Goal: Task Accomplishment & Management: Use online tool/utility

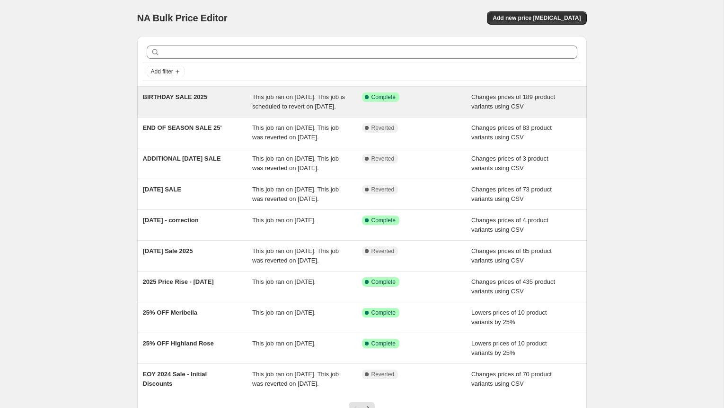
click at [438, 111] on div "Success Complete Complete" at bounding box center [417, 101] width 110 height 19
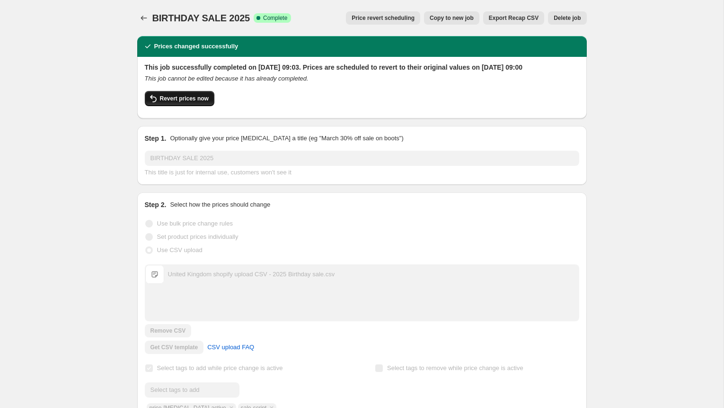
click at [172, 102] on span "Revert prices now" at bounding box center [184, 99] width 49 height 8
checkbox input "false"
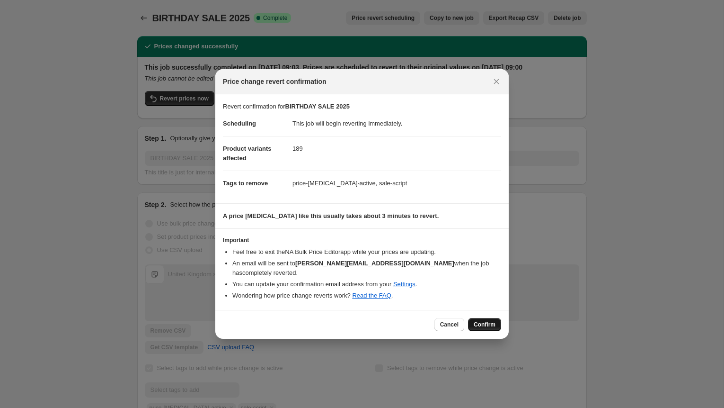
click at [487, 320] on span "Confirm" at bounding box center [485, 324] width 22 height 8
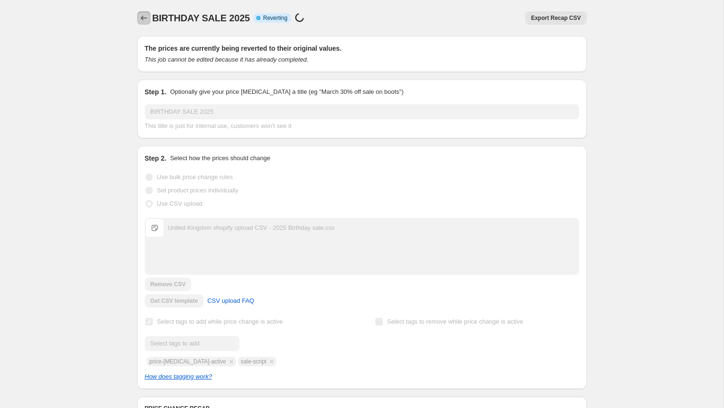
click at [142, 19] on icon "Price change jobs" at bounding box center [144, 18] width 6 height 5
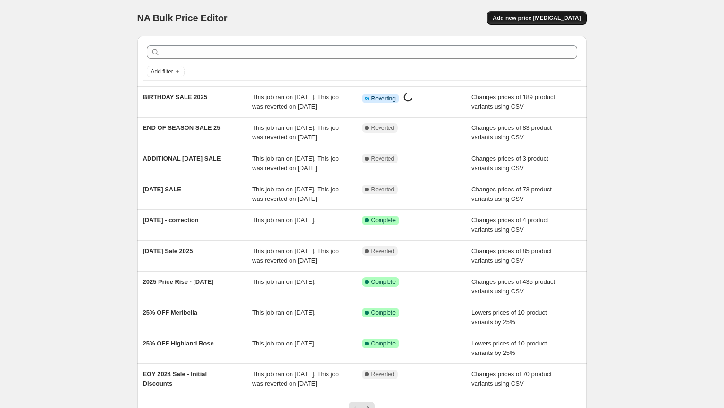
click at [565, 18] on span "Add new price change job" at bounding box center [537, 18] width 88 height 8
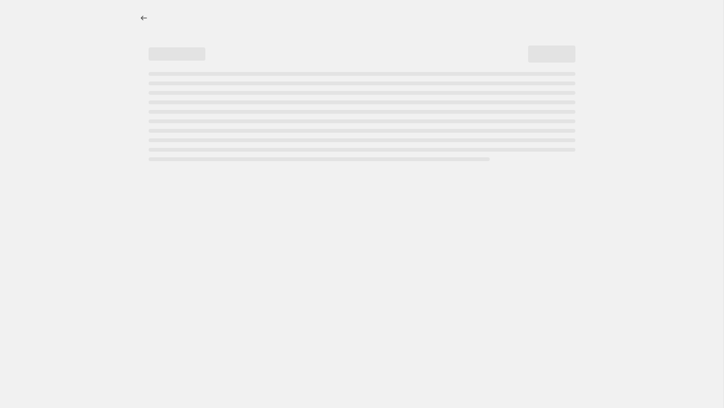
select select "percentage"
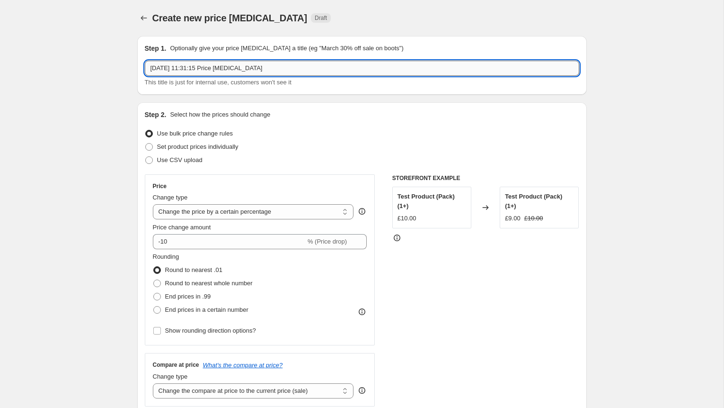
click at [234, 69] on input "19 Sept 2025, 11:31:15 Price change job" at bounding box center [362, 68] width 435 height 15
drag, startPoint x: 301, startPoint y: 69, endPoint x: 93, endPoint y: 69, distance: 207.8
type input "BIRTHDAY SALE 2025 v2"
click at [177, 159] on span "Use CSV upload" at bounding box center [179, 159] width 45 height 7
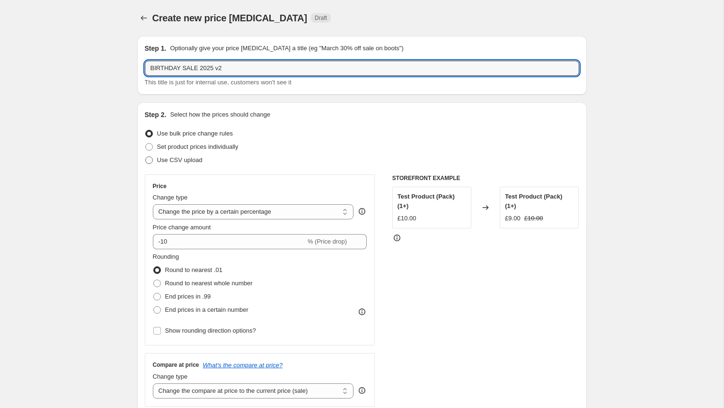
click at [146, 157] on input "Use CSV upload" at bounding box center [145, 156] width 0 height 0
radio input "true"
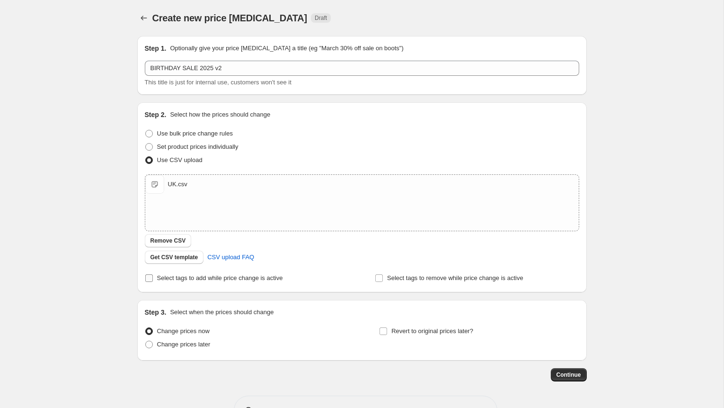
click at [149, 277] on input "Select tags to add while price change is active" at bounding box center [149, 278] width 8 height 8
checkbox input "true"
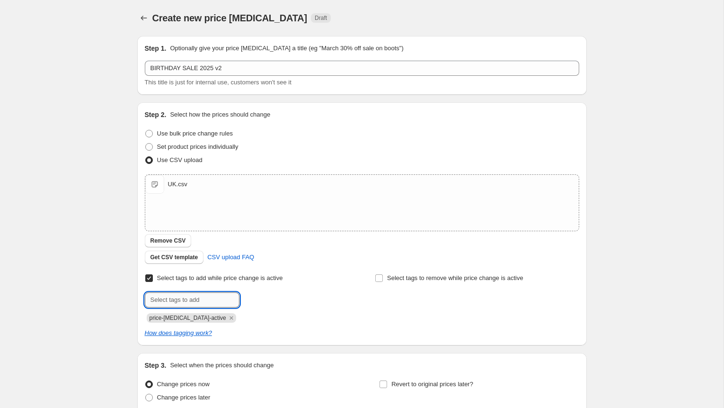
click at [203, 300] on input "text" at bounding box center [192, 299] width 95 height 15
click at [228, 302] on input "text" at bounding box center [192, 299] width 95 height 15
type input "sale-script"
click at [266, 302] on span "sale-script" at bounding box center [274, 298] width 28 height 7
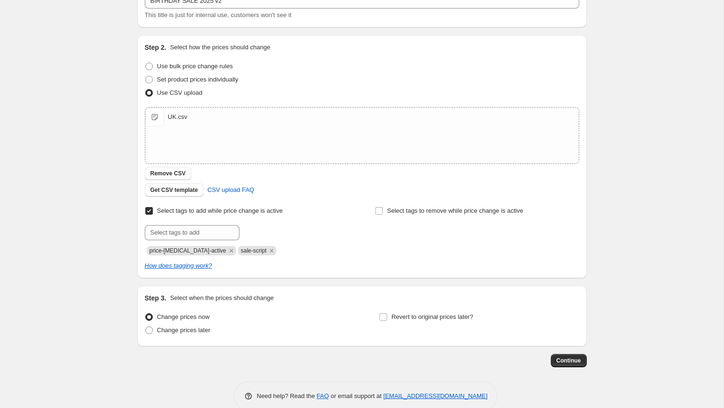
scroll to position [79, 0]
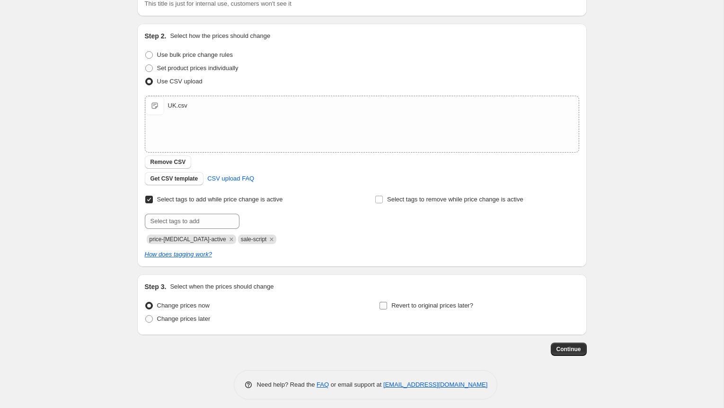
click at [384, 306] on input "Revert to original prices later?" at bounding box center [384, 306] width 8 height 8
checkbox input "true"
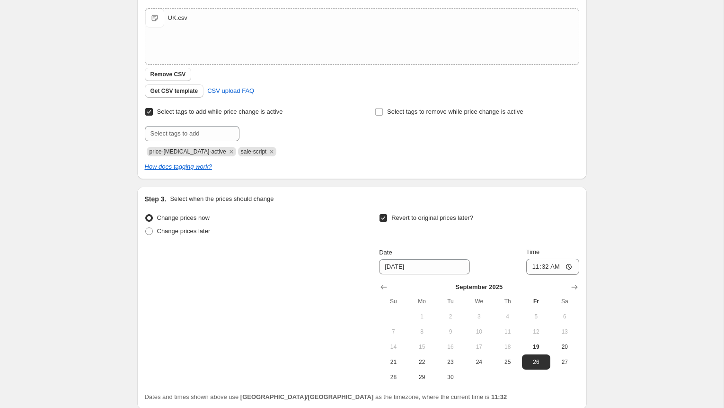
scroll to position [180, 0]
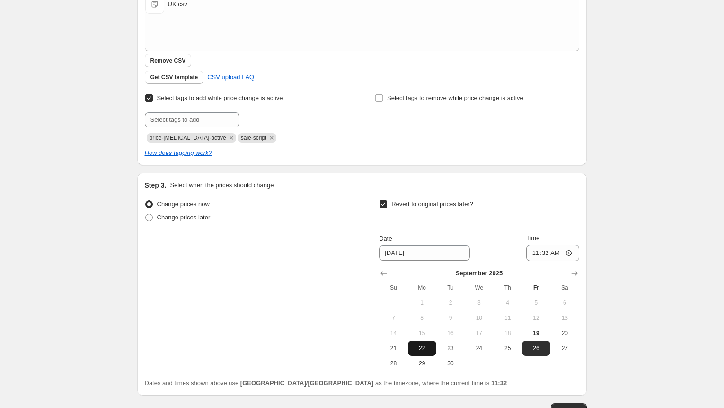
click at [428, 350] on span "22" at bounding box center [422, 348] width 21 height 8
type input "9/22/2025"
click at [535, 253] on input "11:32" at bounding box center [552, 253] width 53 height 16
type input "09:00"
click at [612, 275] on div "Create new price change job. This page is ready Create new price change job Dra…" at bounding box center [362, 147] width 724 height 654
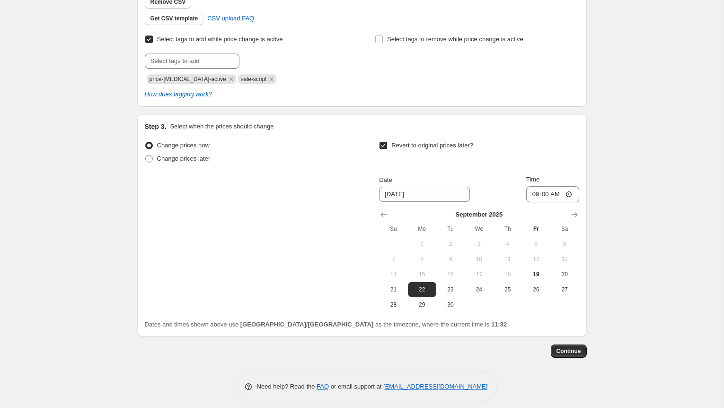
scroll to position [236, 0]
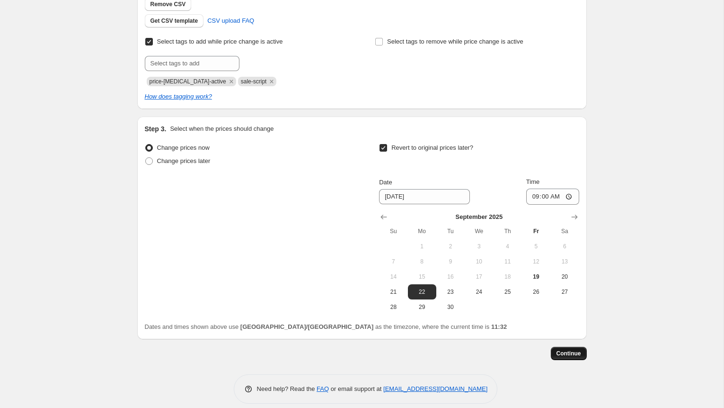
click at [575, 351] on span "Continue" at bounding box center [569, 353] width 25 height 8
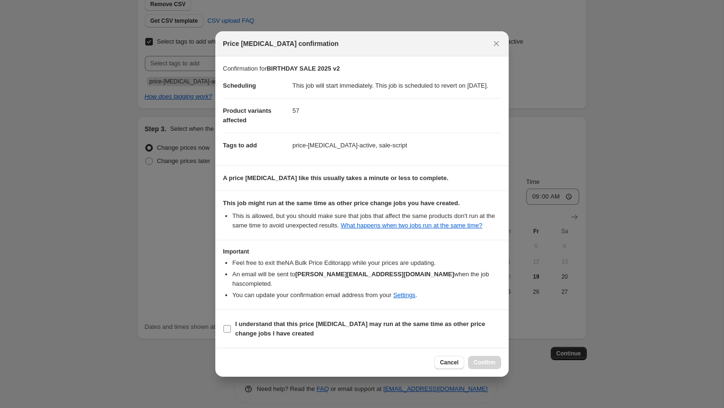
click at [234, 331] on label "I understand that this price change job may run at the same time as other price…" at bounding box center [362, 328] width 278 height 23
click at [231, 331] on input "I understand that this price change job may run at the same time as other price…" at bounding box center [227, 329] width 8 height 8
checkbox input "true"
click at [480, 366] on span "Confirm" at bounding box center [485, 362] width 22 height 8
